Goal: Task Accomplishment & Management: Use online tool/utility

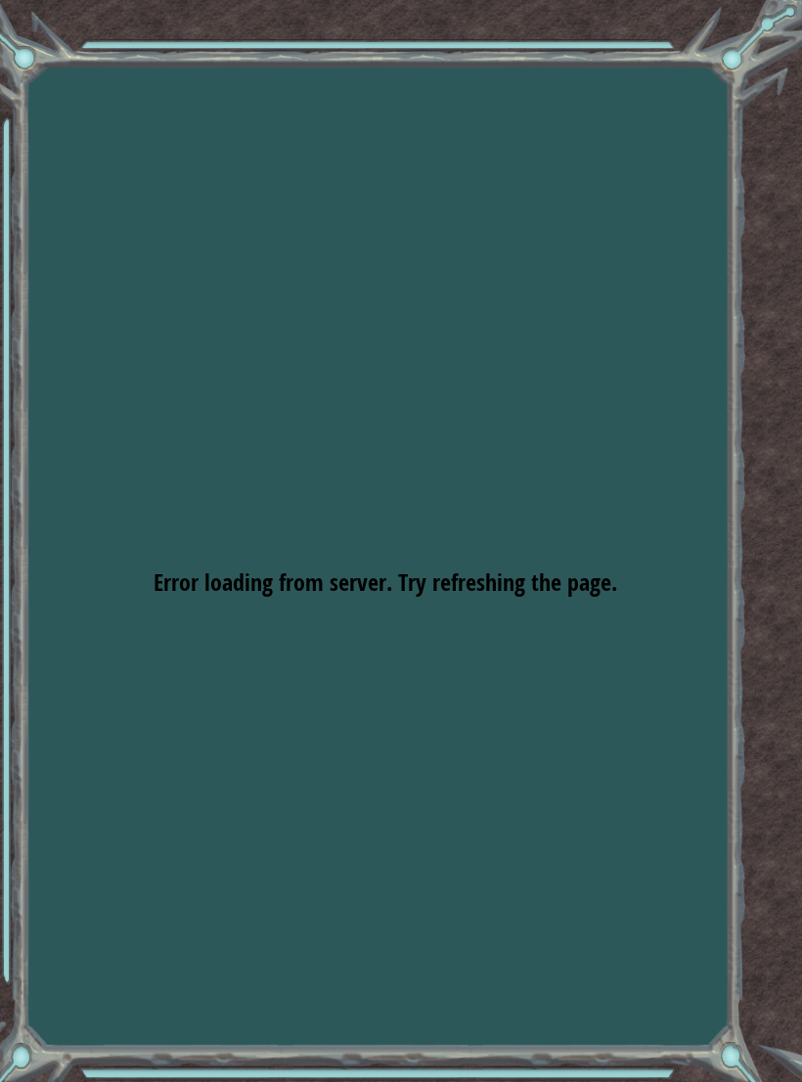
click at [141, 427] on div "Goals Error loading from server. Try refreshing the page. You'll need to join a…" at bounding box center [401, 541] width 802 height 1082
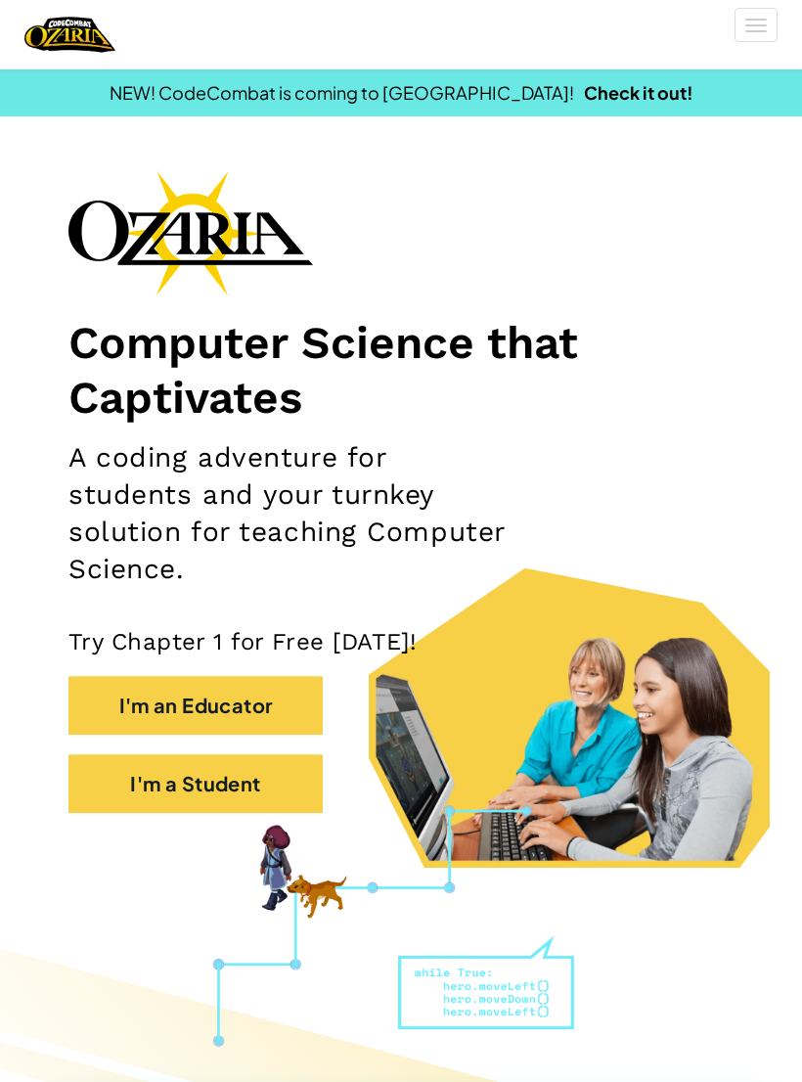
click at [772, 22] on button "Toggle navigation" at bounding box center [756, 25] width 43 height 34
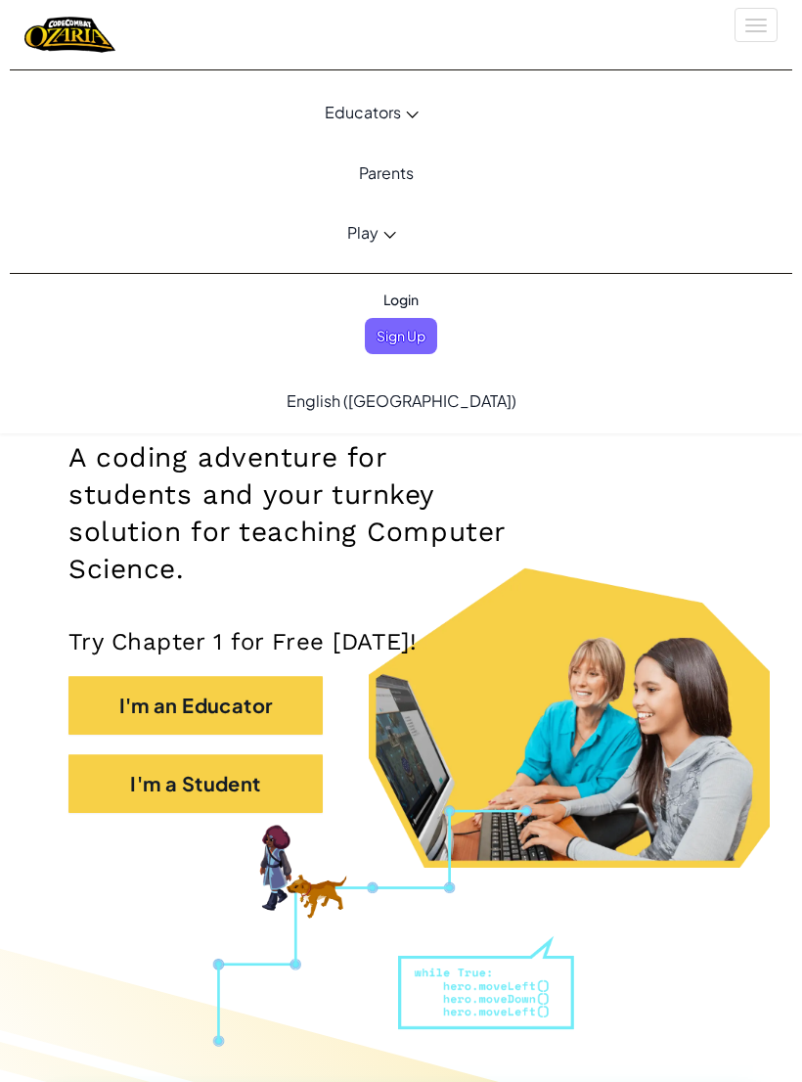
click at [410, 309] on span "Login" at bounding box center [401, 300] width 59 height 36
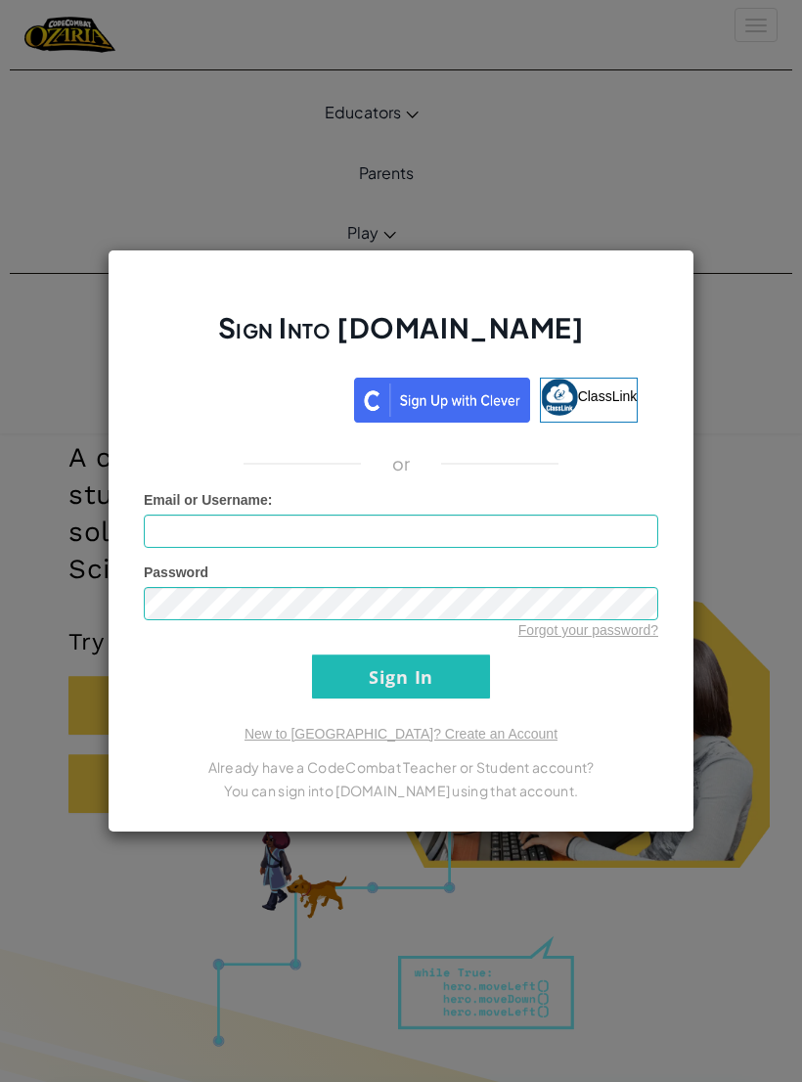
click at [334, 414] on div "Sign in with Google. Opens in new tab" at bounding box center [254, 397] width 180 height 43
